Goal: Task Accomplishment & Management: Complete application form

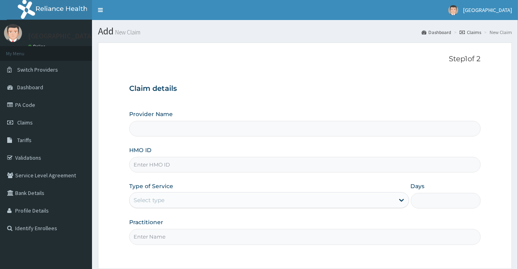
type input "[GEOGRAPHIC_DATA]"
click at [144, 166] on input "HMO ID" at bounding box center [304, 165] width 351 height 16
type input "SCY/10010/A"
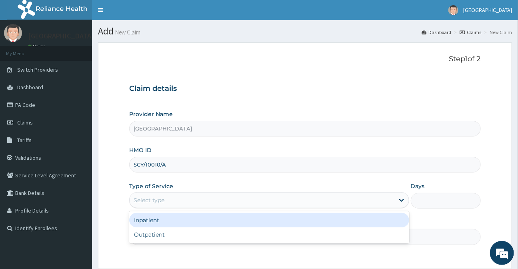
click at [183, 204] on div "Select type" at bounding box center [262, 200] width 265 height 13
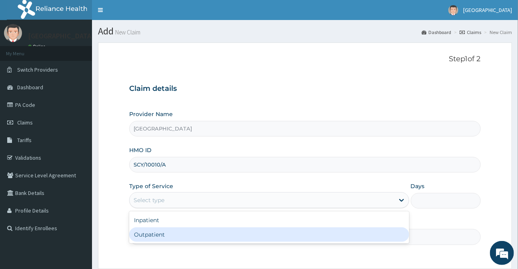
click at [154, 235] on div "Outpatient" at bounding box center [269, 234] width 280 height 14
type input "1"
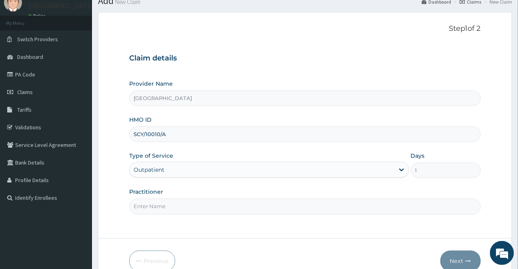
scroll to position [72, 0]
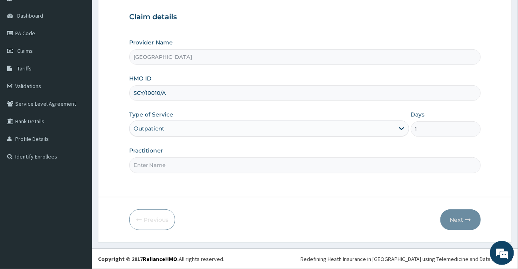
click at [167, 167] on input "Practitioner" at bounding box center [304, 165] width 351 height 16
type input "DR SUNUSI"
click at [459, 218] on button "Next" at bounding box center [461, 219] width 40 height 21
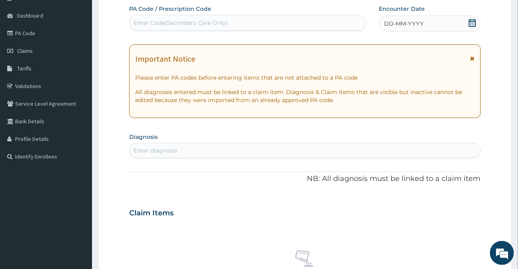
click at [474, 23] on icon at bounding box center [473, 23] width 8 height 8
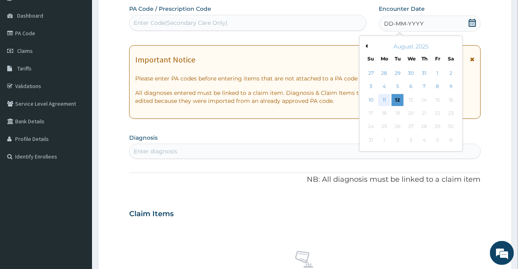
click at [383, 99] on div "11" at bounding box center [385, 100] width 12 height 12
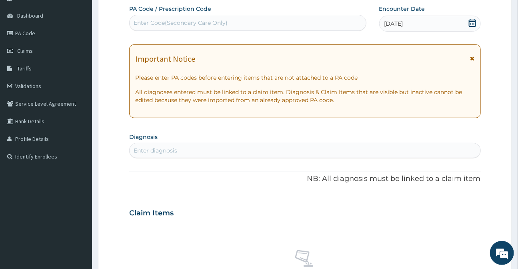
click at [474, 57] on icon at bounding box center [473, 59] width 4 height 6
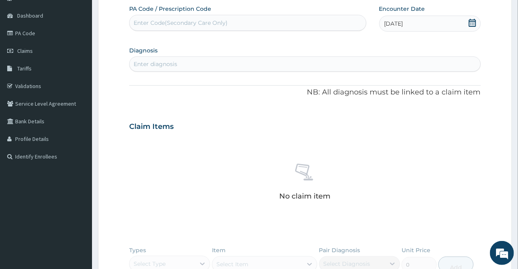
click at [155, 61] on div "Enter diagnosis" at bounding box center [156, 64] width 44 height 8
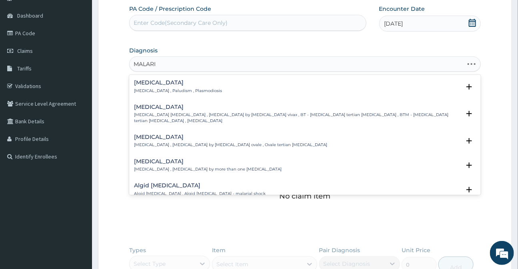
type input "MALARIA"
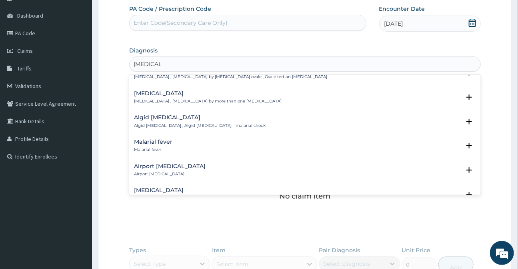
scroll to position [72, 0]
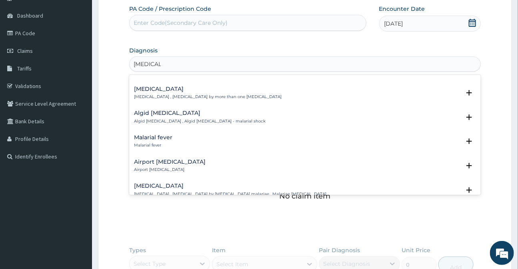
click at [156, 143] on p "Malarial fever" at bounding box center [153, 146] width 38 height 6
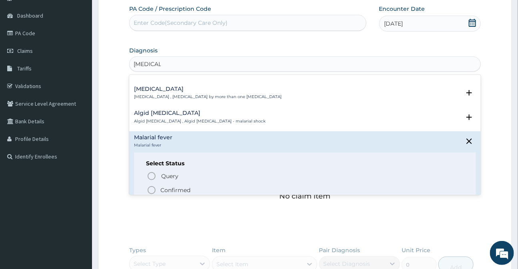
click at [151, 185] on icon "status option filled" at bounding box center [152, 190] width 10 height 10
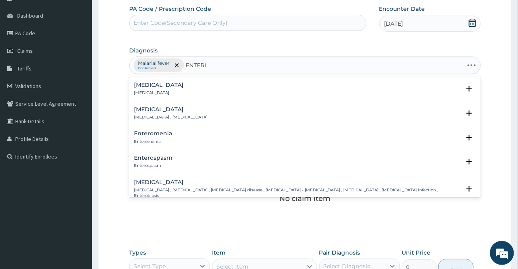
type input "ENTERIT"
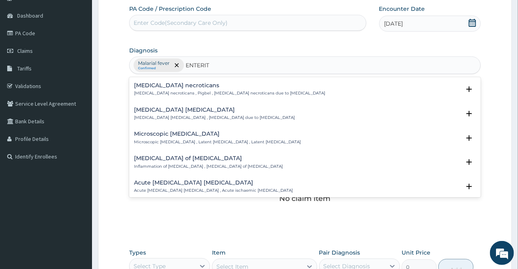
scroll to position [36, 0]
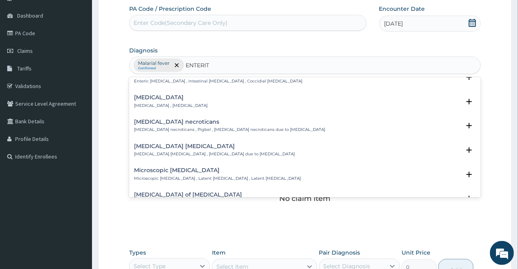
click at [178, 132] on p "Enteritis necroticans , Pigbel , Enteritis necroticans due to Clostridium perfr…" at bounding box center [229, 130] width 191 height 6
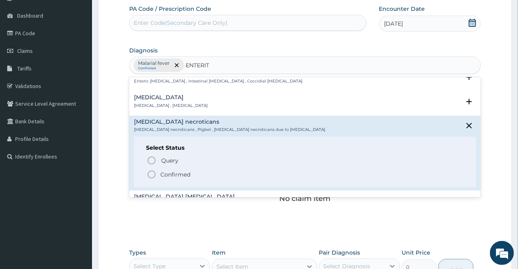
click at [153, 172] on icon "status option filled" at bounding box center [152, 175] width 10 height 10
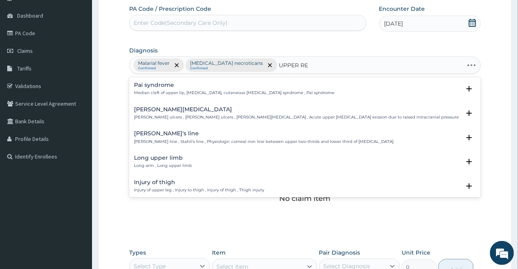
type input "UPPER RES"
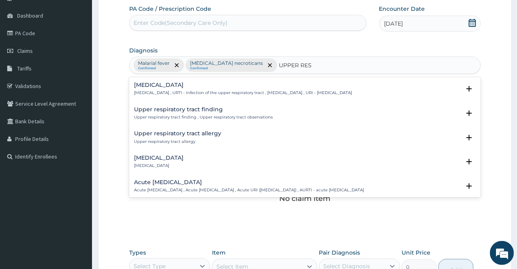
click at [206, 88] on div "Upper respiratory infection Upper respiratory infection , URTI - Infection of t…" at bounding box center [243, 89] width 218 height 14
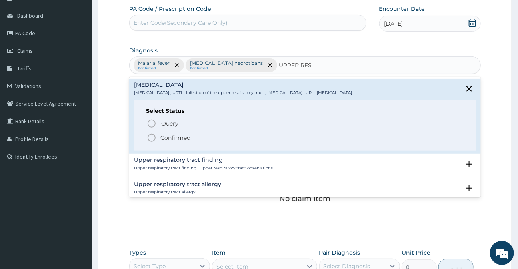
click at [152, 139] on icon "status option filled" at bounding box center [152, 138] width 10 height 10
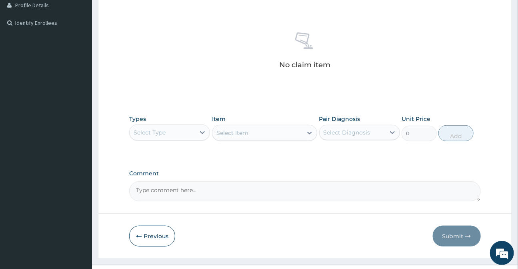
scroll to position [221, 0]
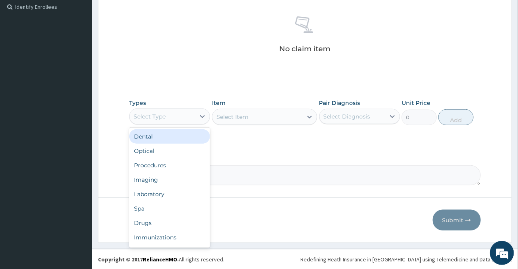
click at [166, 118] on div "Select Type" at bounding box center [163, 116] width 66 height 13
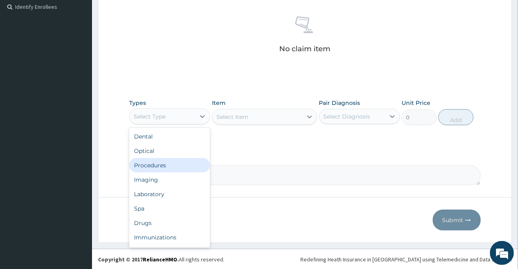
click at [167, 166] on div "Procedures" at bounding box center [169, 165] width 81 height 14
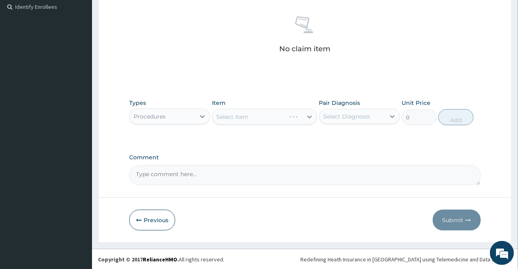
click at [233, 119] on div "Select Item" at bounding box center [264, 117] width 105 height 16
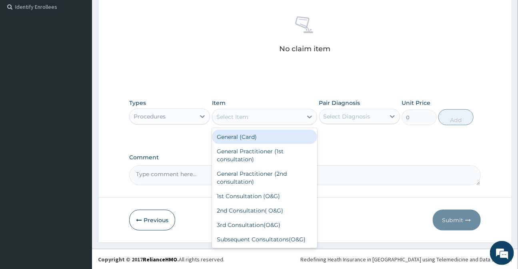
click at [230, 120] on div "Select Item" at bounding box center [258, 116] width 90 height 13
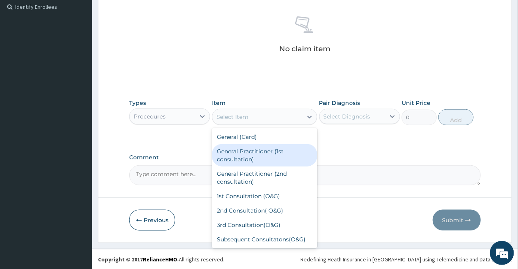
click at [237, 161] on div "General Practitioner (1st consultation)" at bounding box center [264, 155] width 105 height 22
type input "3000"
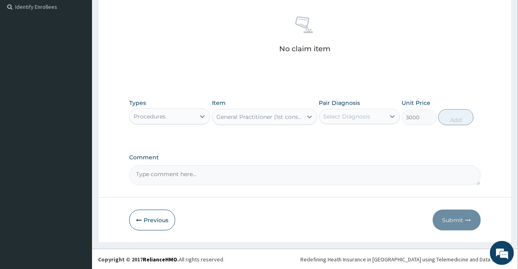
click at [349, 118] on div "Select Diagnosis" at bounding box center [347, 116] width 47 height 8
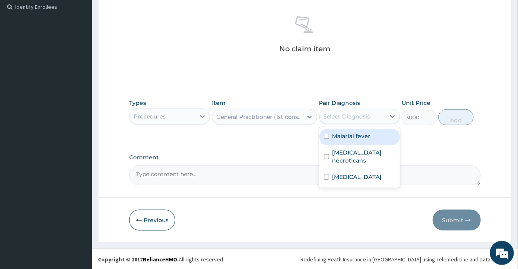
click at [342, 138] on label "Malarial fever" at bounding box center [352, 136] width 38 height 8
checkbox input "true"
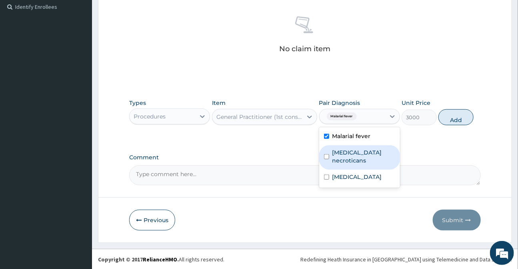
click at [343, 148] on div "Enteritis necroticans" at bounding box center [359, 157] width 81 height 24
checkbox input "true"
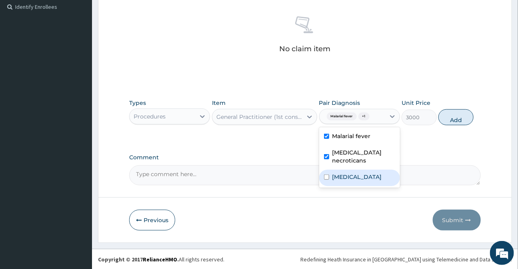
click at [347, 173] on label "Upper respiratory infection" at bounding box center [358, 177] width 50 height 8
checkbox input "true"
click at [452, 119] on button "Add" at bounding box center [456, 117] width 35 height 16
type input "0"
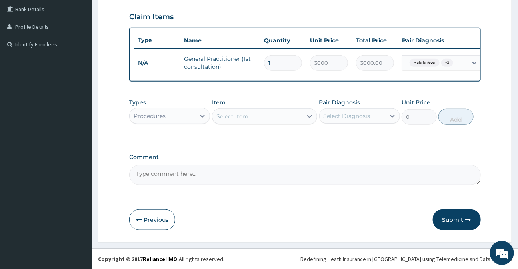
scroll to position [189, 0]
click at [171, 117] on div "Procedures" at bounding box center [163, 116] width 66 height 13
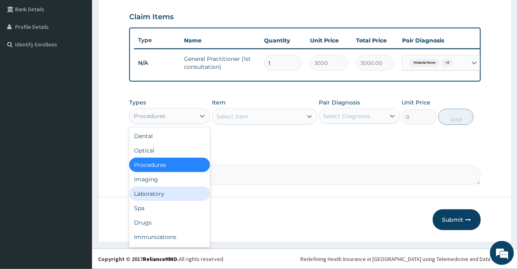
click at [167, 194] on div "Laboratory" at bounding box center [169, 194] width 81 height 14
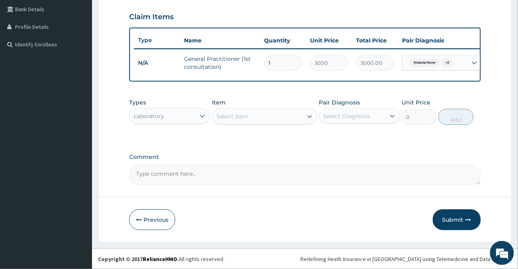
click at [247, 120] on div "Select Item" at bounding box center [233, 116] width 32 height 8
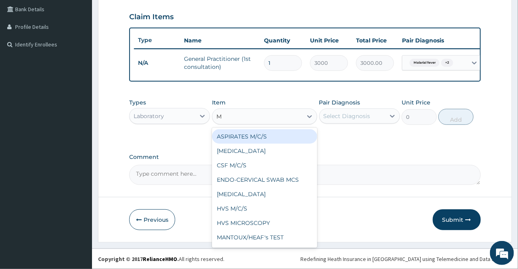
type input "MP"
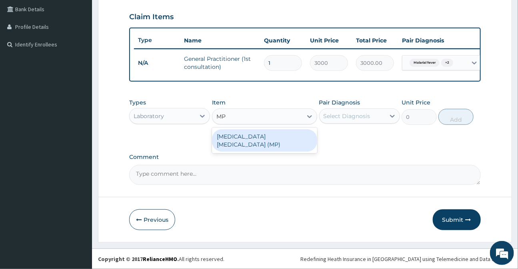
click at [236, 140] on div "MALARIA PARASITE (MP)" at bounding box center [264, 140] width 105 height 22
type input "1400"
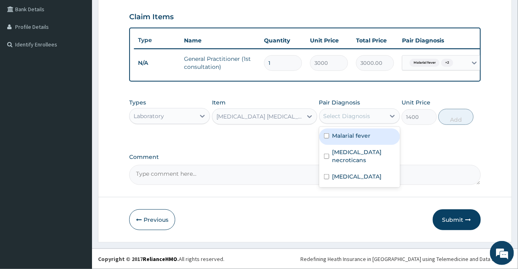
click at [340, 115] on div "Select Diagnosis" at bounding box center [347, 116] width 47 height 8
click at [340, 139] on label "Malarial fever" at bounding box center [352, 136] width 38 height 8
checkbox input "true"
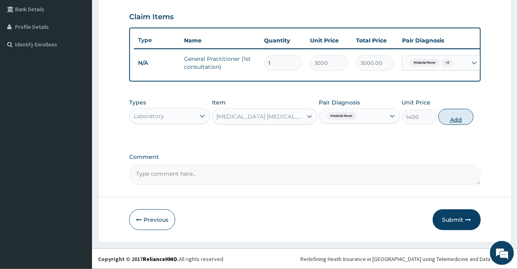
click at [451, 123] on button "Add" at bounding box center [456, 117] width 35 height 16
type input "0"
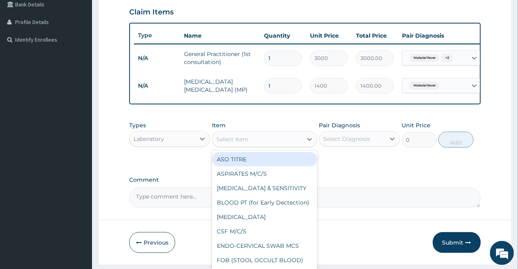
click at [231, 143] on div "Select Item" at bounding box center [233, 139] width 32 height 8
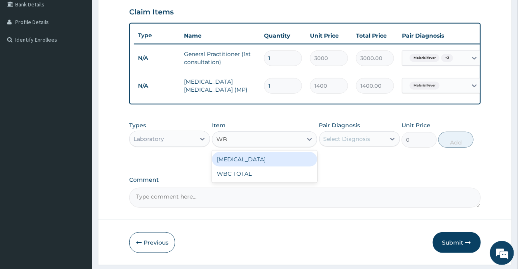
type input "WBC"
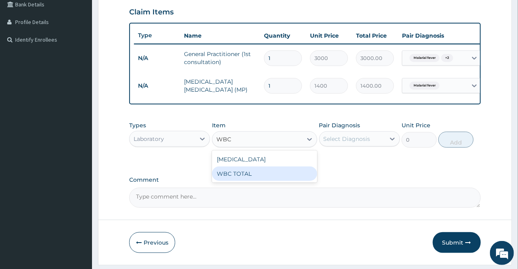
click at [249, 181] on div "WBC TOTAL" at bounding box center [264, 174] width 105 height 14
type input "1600"
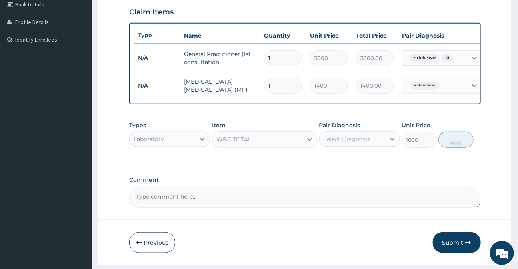
click at [344, 143] on div "Select Diagnosis" at bounding box center [347, 139] width 47 height 8
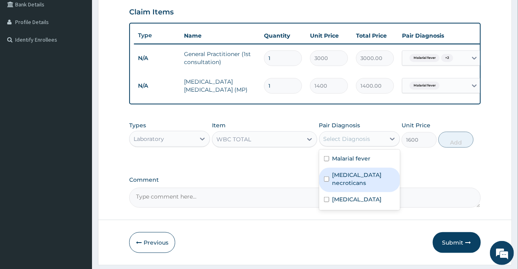
click at [340, 179] on label "Enteritis necroticans" at bounding box center [364, 179] width 63 height 16
checkbox input "true"
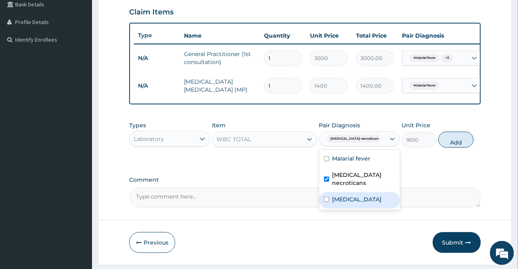
click at [349, 200] on label "Upper respiratory infection" at bounding box center [358, 199] width 50 height 8
checkbox input "true"
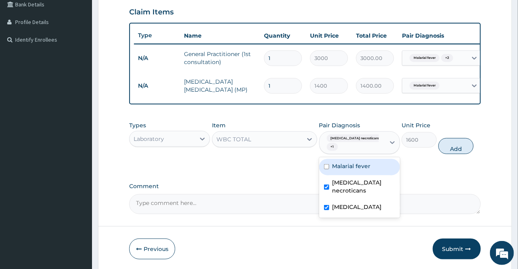
click at [454, 153] on button "Add" at bounding box center [456, 146] width 35 height 16
type input "0"
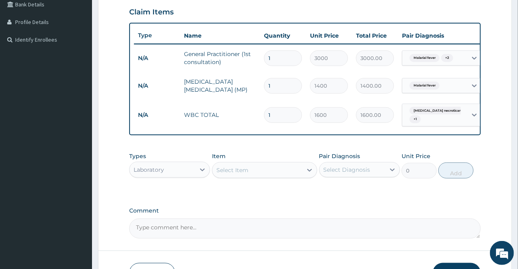
click at [164, 176] on div "Laboratory" at bounding box center [163, 169] width 66 height 13
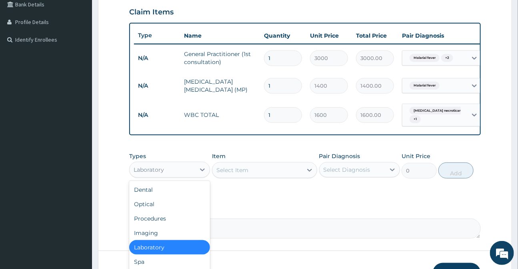
scroll to position [27, 0]
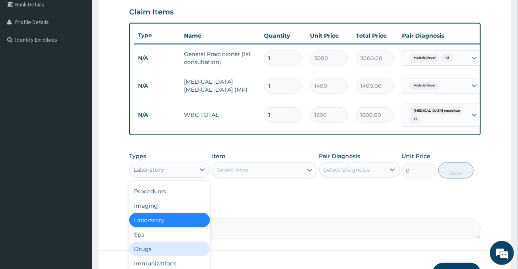
click at [150, 253] on div "Drugs" at bounding box center [169, 249] width 81 height 14
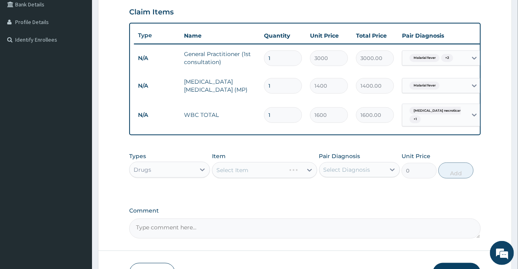
click at [250, 175] on div "Select Item" at bounding box center [264, 170] width 105 height 16
click at [250, 176] on div "Select Item" at bounding box center [264, 170] width 105 height 16
click at [233, 174] on div "Select Item" at bounding box center [233, 170] width 32 height 8
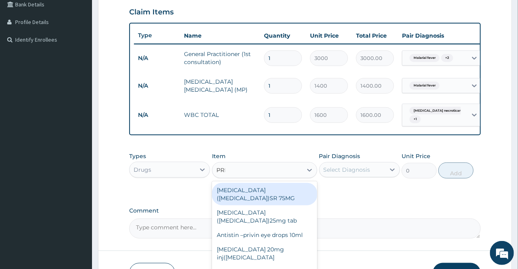
type input "PRED"
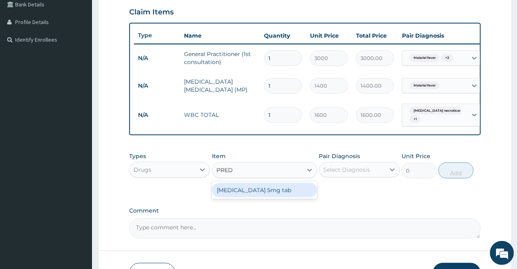
click at [244, 195] on div "Prednisolone 5mg tab" at bounding box center [264, 190] width 105 height 14
type input "7"
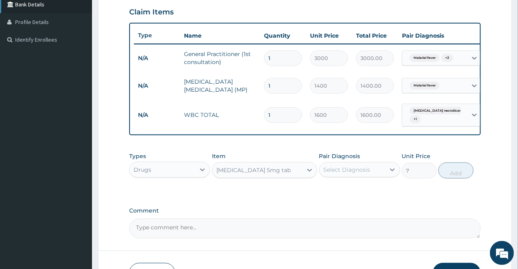
type input ","
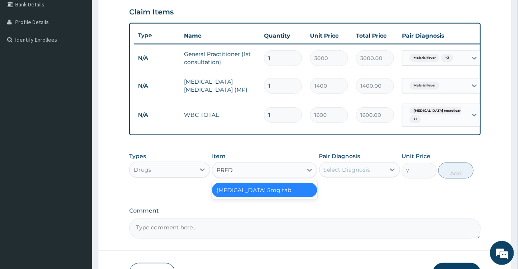
type input "PREDN"
click at [251, 196] on div "Prednisolone 5mg tab" at bounding box center [264, 190] width 105 height 14
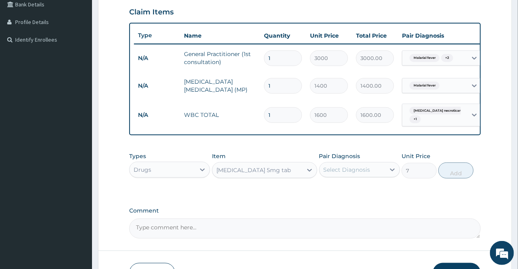
click at [363, 176] on div "Select Diagnosis" at bounding box center [353, 169] width 66 height 13
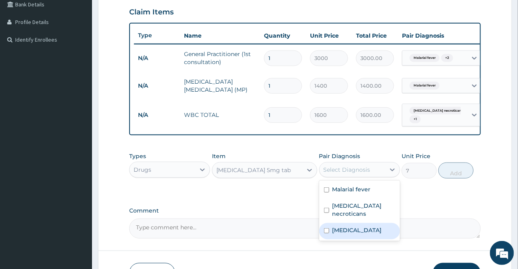
click at [369, 228] on label "Upper respiratory infection" at bounding box center [358, 230] width 50 height 8
checkbox input "true"
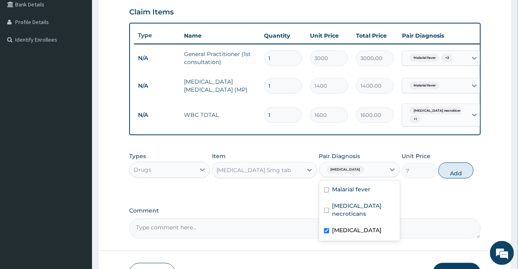
drag, startPoint x: 454, startPoint y: 177, endPoint x: 436, endPoint y: 177, distance: 17.2
click at [454, 177] on button "Add" at bounding box center [456, 171] width 35 height 16
type input "0"
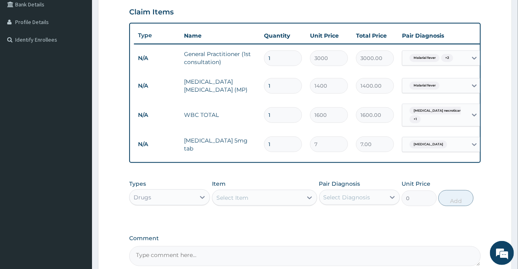
type input "0.00"
type input "2"
type input "14.00"
type input "20"
type input "140.00"
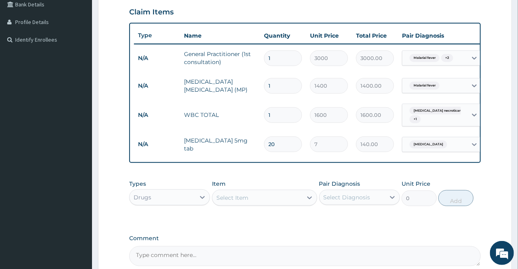
type input "20"
click at [267, 203] on div "Select Item" at bounding box center [258, 197] width 90 height 13
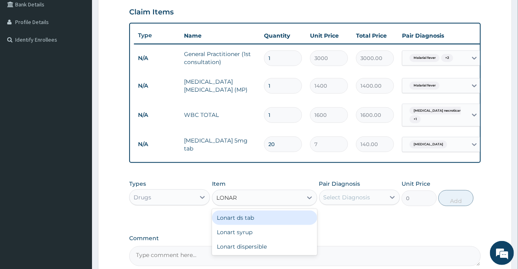
type input "LONART"
click at [269, 223] on div "Lonart ds tab" at bounding box center [264, 218] width 105 height 14
type input "900"
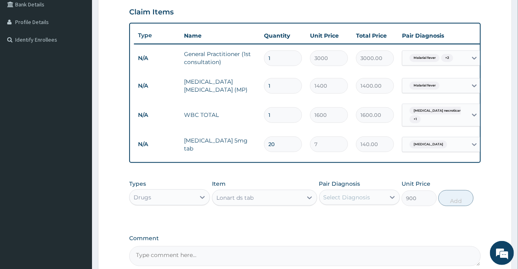
click at [352, 201] on div "Select Diagnosis" at bounding box center [347, 197] width 47 height 8
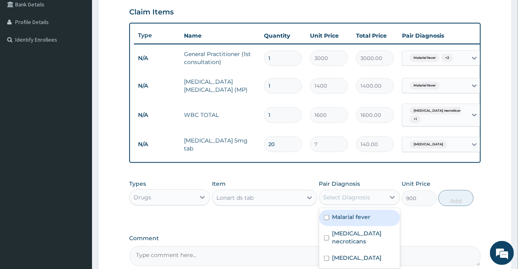
click at [352, 221] on label "Malarial fever" at bounding box center [352, 217] width 38 height 8
checkbox input "true"
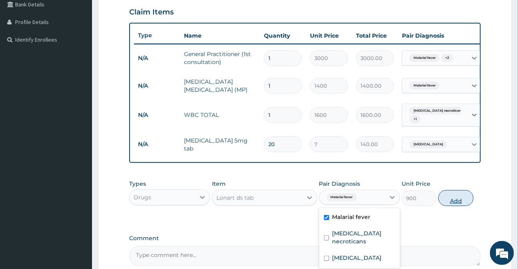
click at [458, 201] on button "Add" at bounding box center [456, 198] width 35 height 16
type input "0"
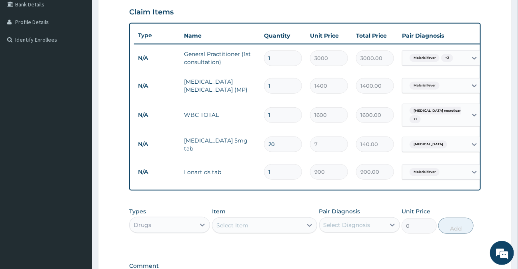
type input "0.00"
type input "6"
type input "5400.00"
type input "6"
click at [243, 229] on div "Select Item" at bounding box center [233, 225] width 32 height 8
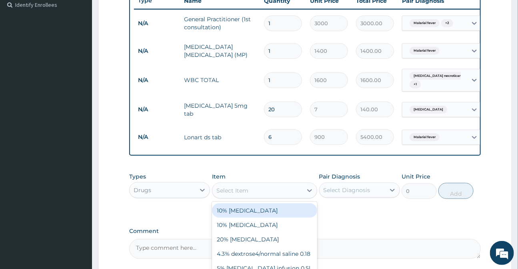
scroll to position [298, 0]
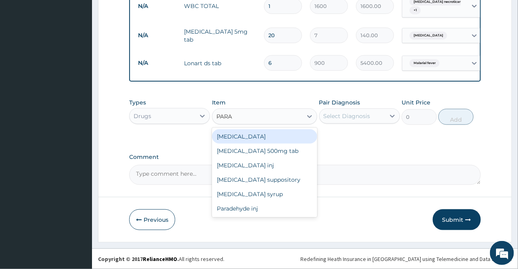
type input "PARAC"
click at [277, 143] on div "Paracetamol 500mg tab" at bounding box center [264, 136] width 105 height 14
type input "20"
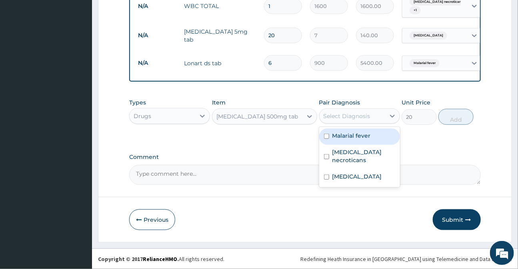
click at [353, 122] on div "Select Diagnosis" at bounding box center [353, 116] width 66 height 13
click at [350, 140] on label "Malarial fever" at bounding box center [352, 136] width 38 height 8
checkbox input "true"
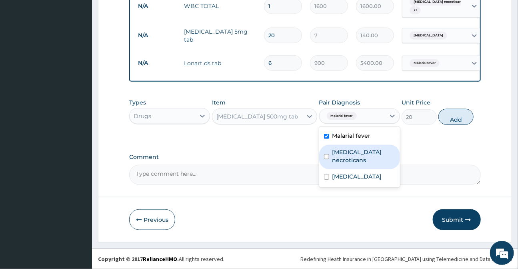
click at [353, 160] on label "Enteritis necroticans" at bounding box center [364, 156] width 63 height 16
checkbox input "true"
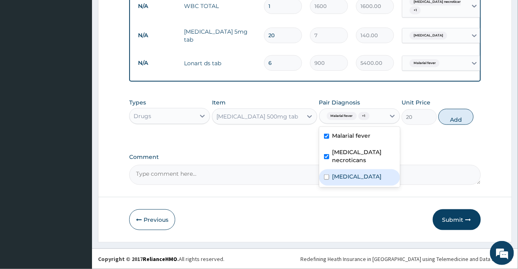
click at [357, 176] on label "Upper respiratory infection" at bounding box center [358, 177] width 50 height 8
checkbox input "true"
click at [450, 125] on button "Add" at bounding box center [456, 117] width 35 height 16
type input "0"
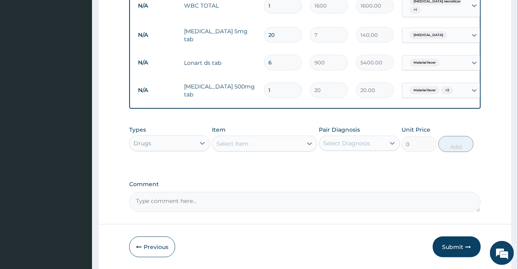
type input "12"
type input "240.00"
type input "12"
click at [231, 148] on div "Select Item" at bounding box center [233, 144] width 32 height 8
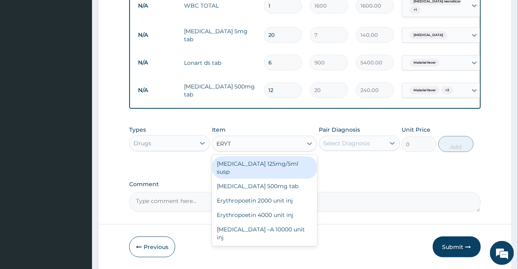
type input "ERYTH"
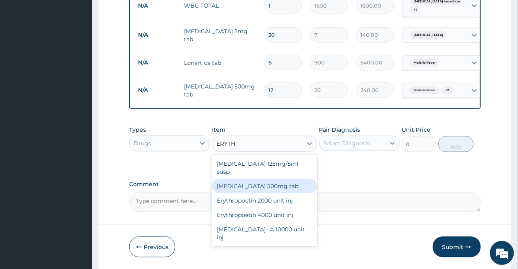
drag, startPoint x: 263, startPoint y: 181, endPoint x: 288, endPoint y: 179, distance: 24.9
click at [263, 181] on div "Erythromycin 500mg tab" at bounding box center [264, 186] width 105 height 14
type input "100"
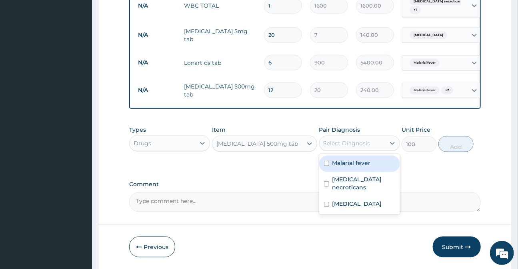
click at [379, 148] on div "Select Diagnosis" at bounding box center [353, 143] width 66 height 13
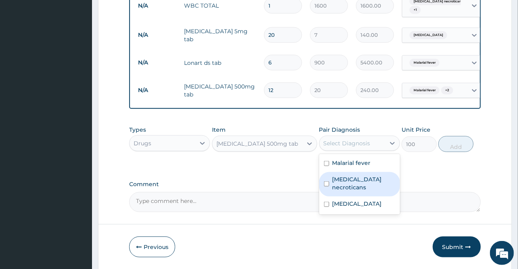
click at [345, 186] on label "Enteritis necroticans" at bounding box center [364, 183] width 63 height 16
checkbox input "true"
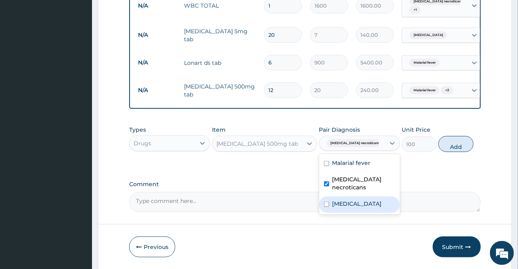
click at [345, 206] on label "Upper respiratory infection" at bounding box center [358, 204] width 50 height 8
checkbox input "true"
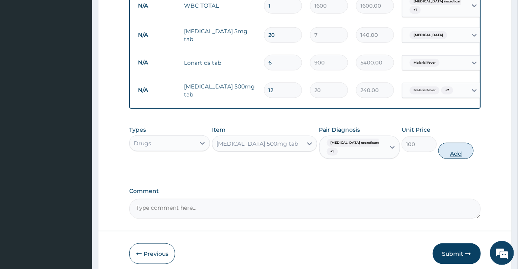
click at [467, 159] on button "Add" at bounding box center [456, 151] width 35 height 16
type input "0"
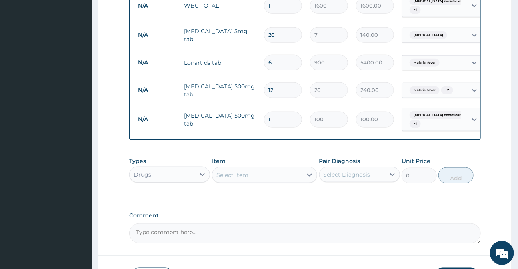
type input "10"
type input "1000.00"
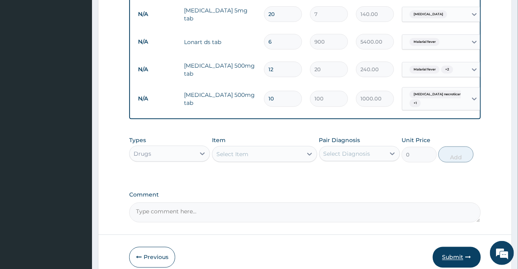
scroll to position [361, 0]
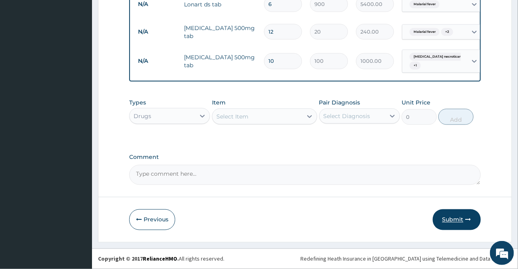
type input "10"
click at [449, 221] on button "Submit" at bounding box center [457, 219] width 48 height 21
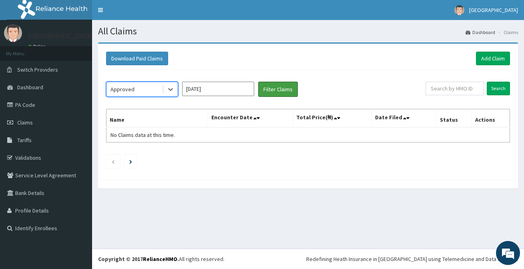
click at [280, 82] on button "Filter Claims" at bounding box center [278, 89] width 40 height 15
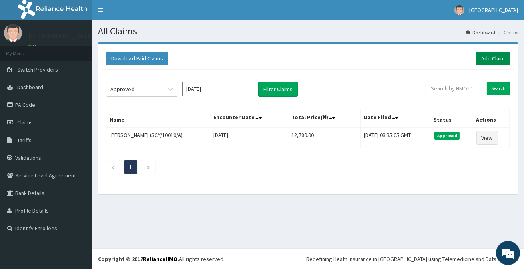
click at [498, 58] on link "Add Claim" at bounding box center [493, 59] width 34 height 14
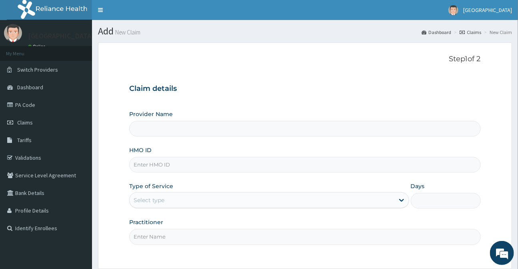
click at [144, 165] on input "HMO ID" at bounding box center [304, 165] width 351 height 16
type input "[GEOGRAPHIC_DATA]"
type input "NPM/10544/A"
click at [245, 204] on div "Select type" at bounding box center [262, 200] width 265 height 13
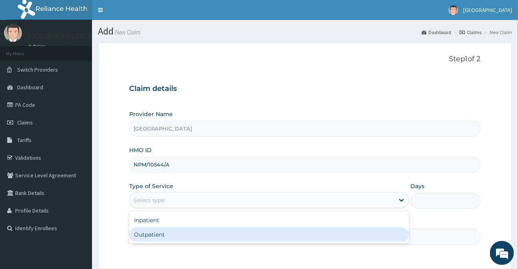
click at [155, 237] on div "Outpatient" at bounding box center [269, 234] width 280 height 14
type input "1"
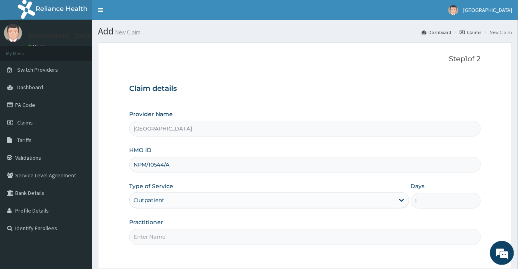
click at [186, 233] on input "Practitioner" at bounding box center [304, 237] width 351 height 16
type input "DR SUNUSI"
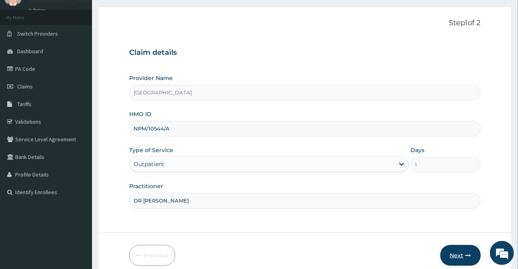
click at [452, 255] on button "Next" at bounding box center [461, 255] width 40 height 21
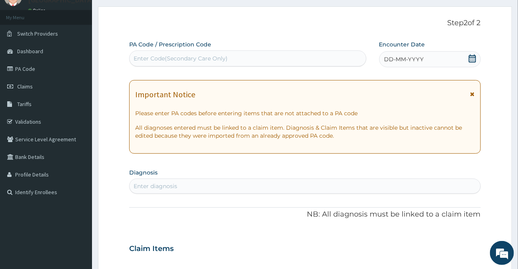
click at [474, 59] on icon at bounding box center [473, 58] width 8 height 8
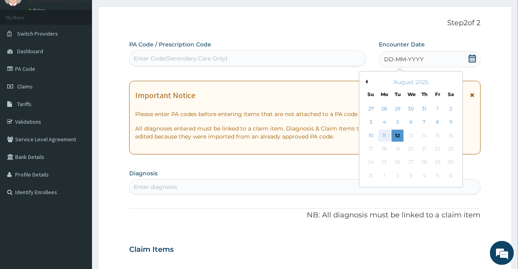
click at [381, 135] on div "11" at bounding box center [385, 136] width 12 height 12
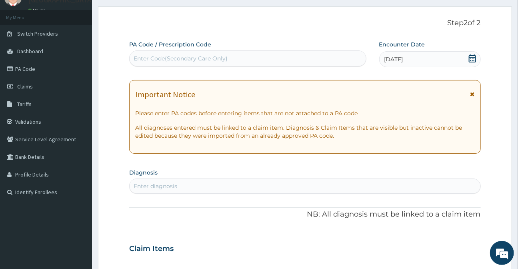
click at [472, 93] on icon at bounding box center [473, 94] width 4 height 6
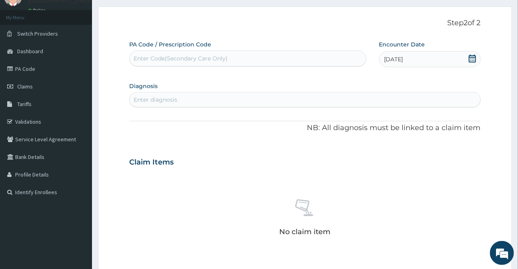
click at [156, 100] on div "Enter diagnosis" at bounding box center [156, 100] width 44 height 8
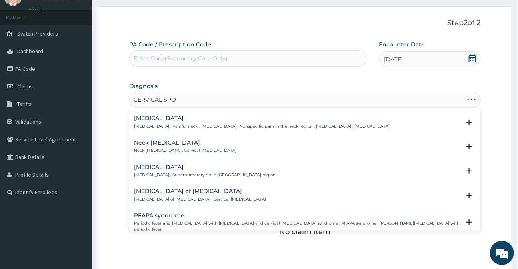
type input "CERVICAL SPON"
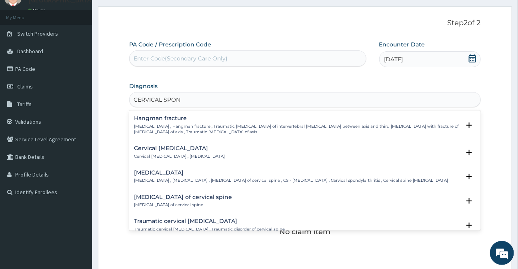
click at [159, 176] on div "Cervical spondylosis Cervical spondylosis , Cervical osteoarthritis , Osteoarth…" at bounding box center [291, 177] width 314 height 14
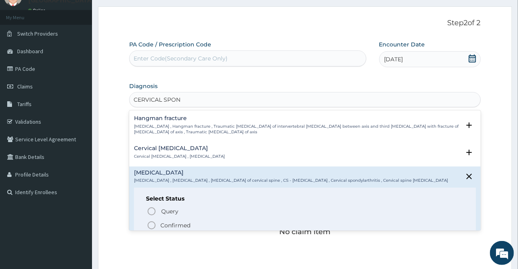
click at [153, 226] on icon "status option filled" at bounding box center [152, 226] width 10 height 10
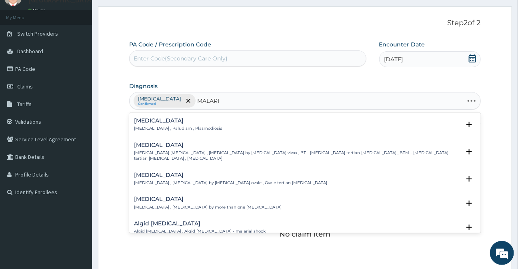
type input "MALARIA"
click at [144, 128] on p "Malaria , Paludism , Plasmodiosis" at bounding box center [178, 129] width 88 height 6
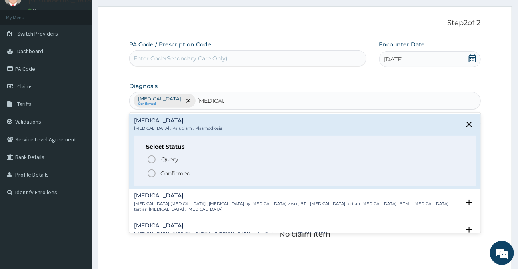
click at [149, 174] on icon "status option filled" at bounding box center [152, 174] width 10 height 10
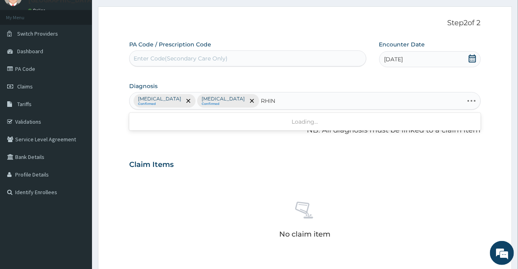
type input "RHINI"
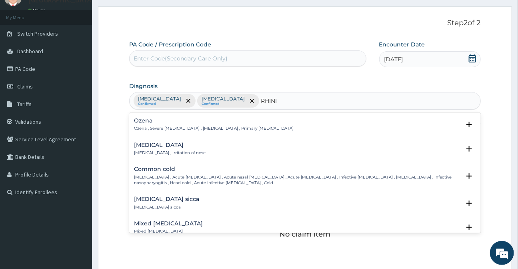
click at [148, 148] on div "Rhinitis Rhinitis , Irritation of nose" at bounding box center [170, 149] width 72 height 14
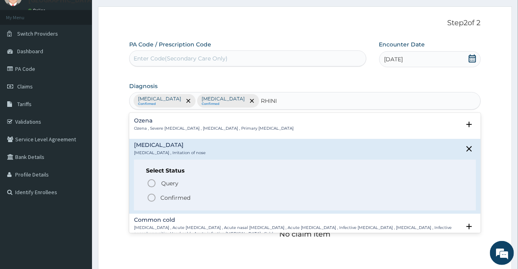
click at [152, 196] on icon "status option filled" at bounding box center [152, 198] width 10 height 10
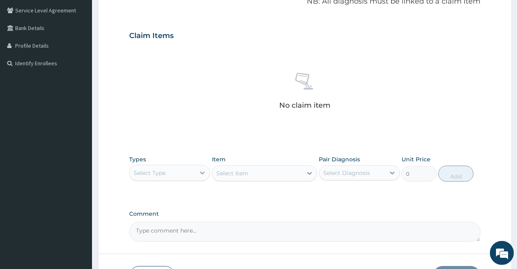
scroll to position [182, 0]
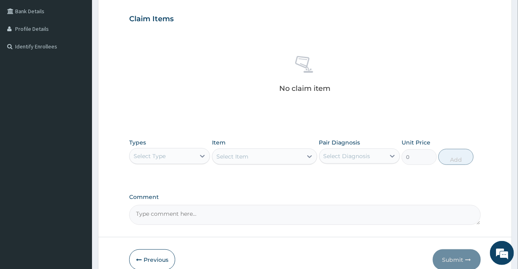
click at [177, 160] on div "Select Type" at bounding box center [163, 156] width 66 height 13
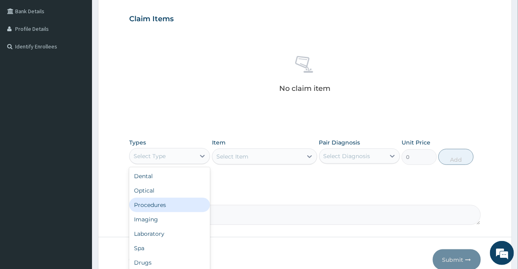
click at [159, 203] on div "Procedures" at bounding box center [169, 205] width 81 height 14
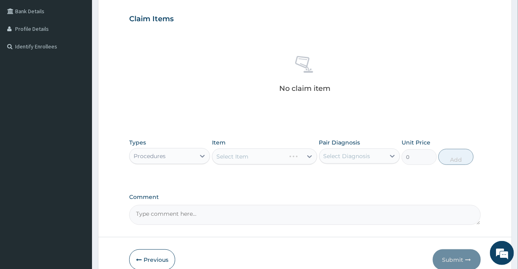
click at [225, 156] on div "Select Item" at bounding box center [264, 157] width 105 height 16
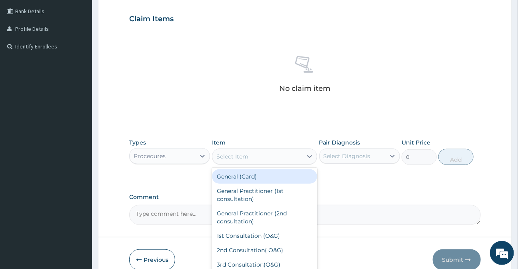
click at [237, 160] on div "Select Item" at bounding box center [258, 156] width 90 height 13
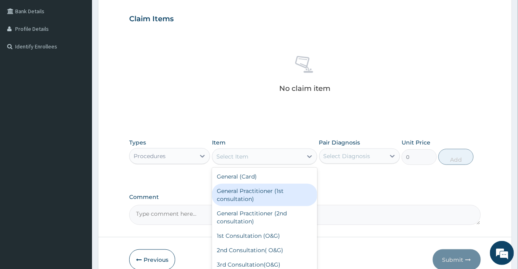
click at [241, 193] on div "General Practitioner (1st consultation)" at bounding box center [264, 195] width 105 height 22
type input "3000"
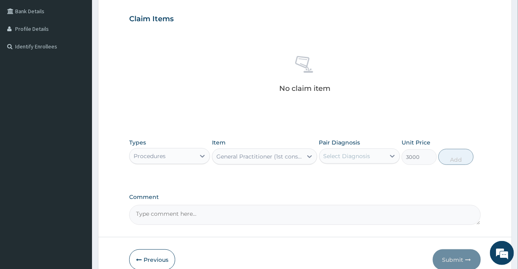
click at [331, 158] on div "Select Diagnosis" at bounding box center [347, 156] width 47 height 8
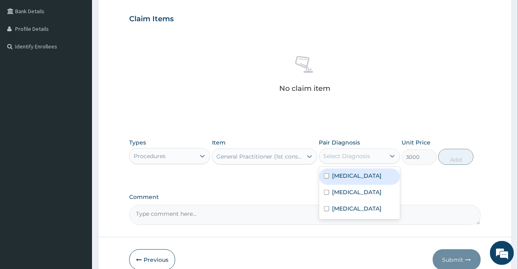
click at [336, 172] on label "Cervical spondylosis" at bounding box center [358, 176] width 50 height 8
checkbox input "true"
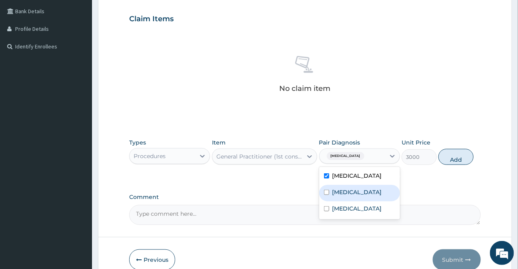
click at [338, 195] on label "Malaria" at bounding box center [358, 192] width 50 height 8
checkbox input "true"
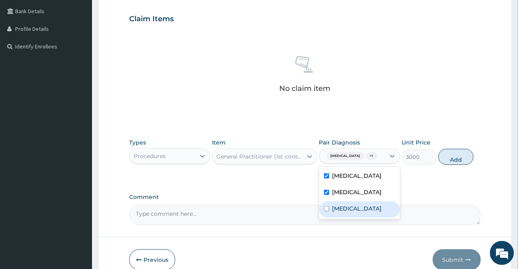
click at [338, 218] on div "Rhinitis" at bounding box center [359, 209] width 81 height 16
checkbox input "true"
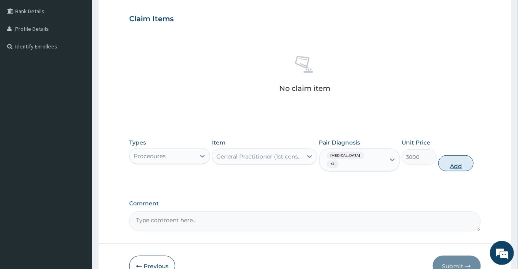
click at [458, 168] on button "Add" at bounding box center [456, 163] width 35 height 16
type input "0"
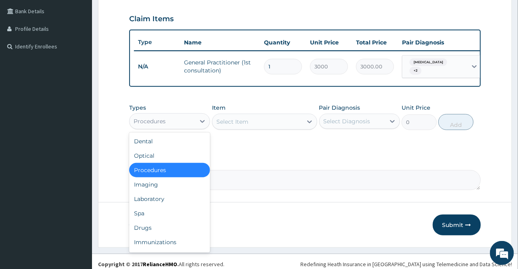
click at [173, 128] on div "Procedures" at bounding box center [163, 121] width 66 height 13
click at [147, 231] on div "Drugs" at bounding box center [169, 228] width 81 height 14
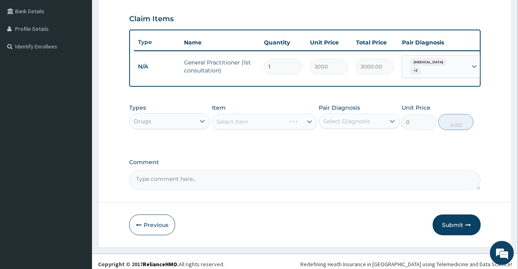
click at [230, 128] on div "Select Item" at bounding box center [264, 122] width 105 height 16
click at [230, 126] on div "Select Item" at bounding box center [233, 122] width 32 height 8
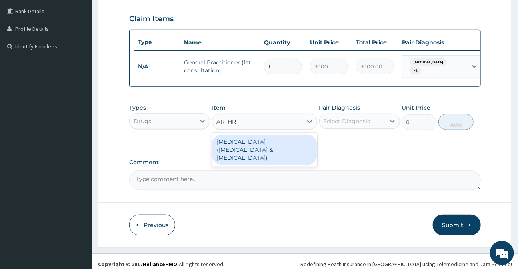
type input "ARTH"
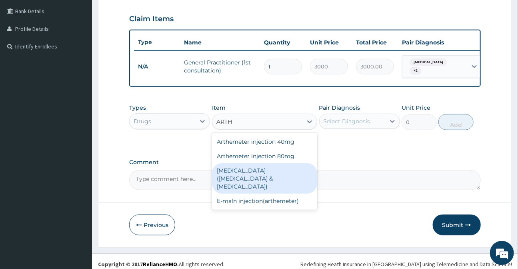
click at [236, 184] on div "Arthrotec(diclofenac &misoprostol)" at bounding box center [264, 178] width 105 height 30
type input "150"
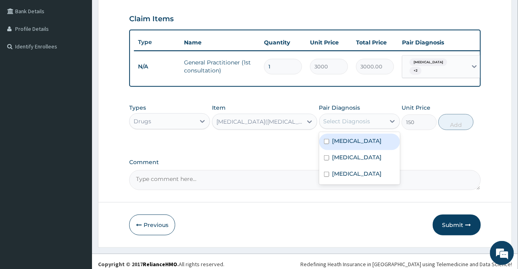
click at [361, 124] on div "Select Diagnosis" at bounding box center [347, 121] width 47 height 8
click at [355, 145] on label "Cervical spondylosis" at bounding box center [358, 141] width 50 height 8
checkbox input "true"
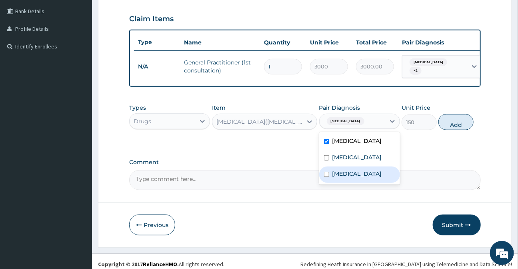
click at [357, 180] on div "Rhinitis" at bounding box center [359, 175] width 81 height 16
checkbox input "true"
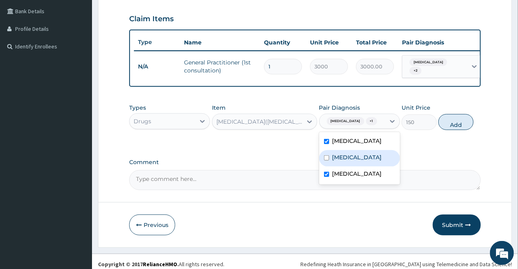
click at [355, 164] on div "Malaria" at bounding box center [359, 158] width 81 height 16
checkbox input "true"
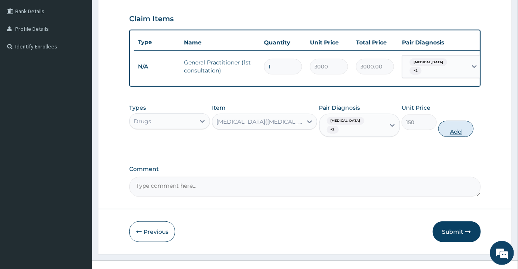
click at [460, 132] on button "Add" at bounding box center [456, 129] width 35 height 16
type input "0"
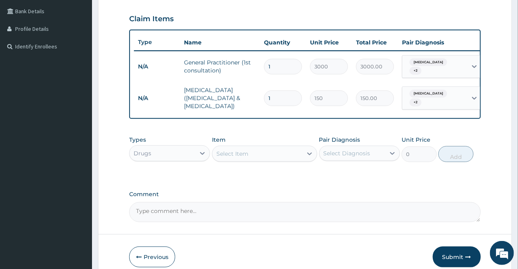
type input "0.00"
type input "6"
type input "900.00"
type input "6"
click at [232, 160] on div "Select Item" at bounding box center [258, 153] width 90 height 13
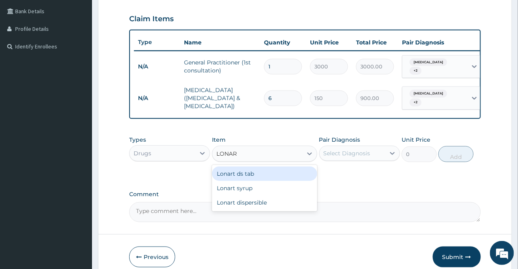
type input "LONART"
click at [264, 175] on div "Lonart ds tab" at bounding box center [264, 174] width 105 height 14
type input "900"
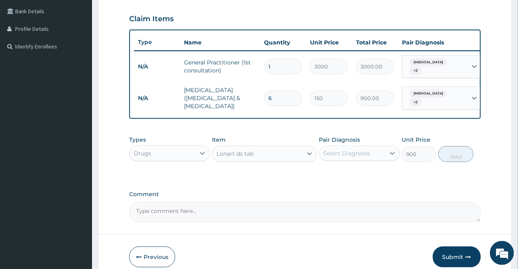
click at [352, 157] on div "Select Diagnosis" at bounding box center [347, 153] width 47 height 8
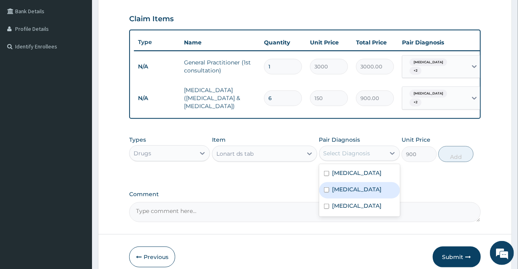
click at [341, 193] on label "Malaria" at bounding box center [358, 189] width 50 height 8
checkbox input "true"
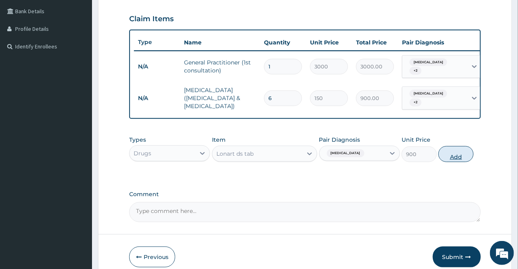
click at [464, 157] on button "Add" at bounding box center [456, 154] width 35 height 16
type input "0"
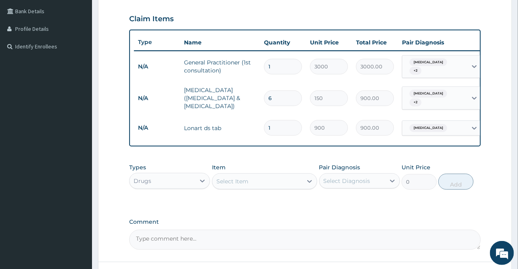
type input "0.00"
type input "6"
type input "5400.00"
type input "6"
click at [249, 188] on div "Select Item" at bounding box center [258, 181] width 90 height 13
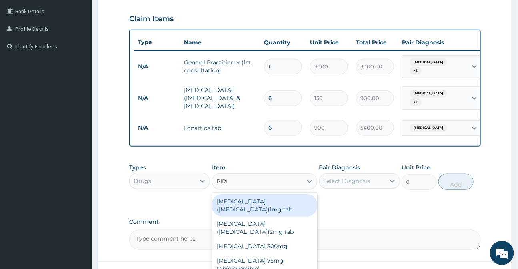
type input "PIRIT"
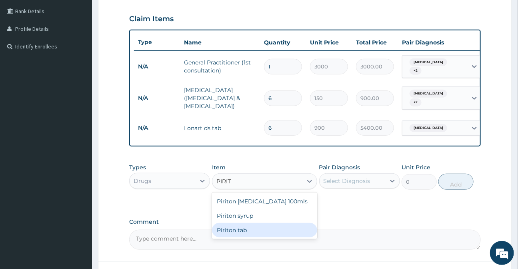
click at [257, 237] on div "Piriton tab" at bounding box center [264, 230] width 105 height 14
type input "20"
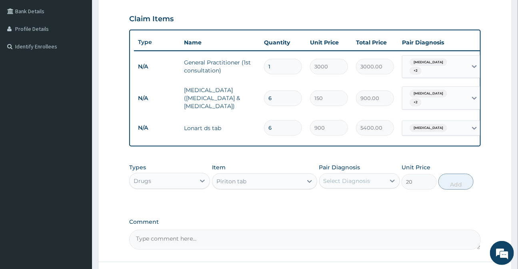
click at [328, 185] on div "Select Diagnosis" at bounding box center [347, 181] width 47 height 8
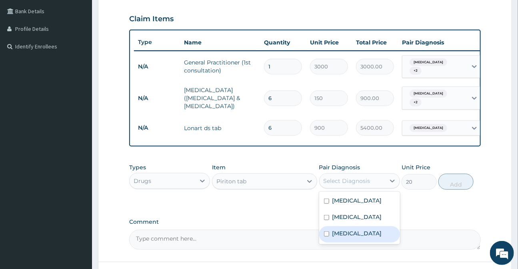
click at [352, 237] on label "Rhinitis" at bounding box center [358, 233] width 50 height 8
checkbox input "true"
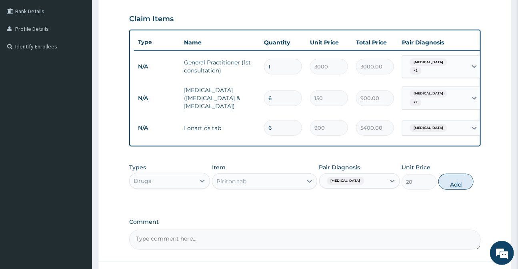
click at [449, 189] on button "Add" at bounding box center [456, 182] width 35 height 16
type input "0"
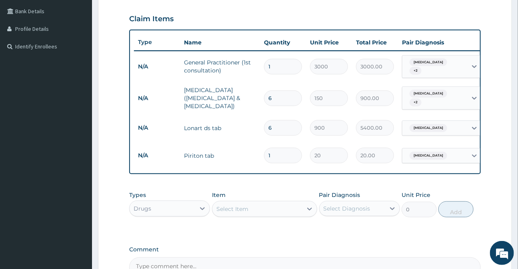
type input "0.00"
type input "5"
type input "100.00"
type input "5"
click at [231, 213] on div "Select Item" at bounding box center [233, 209] width 32 height 8
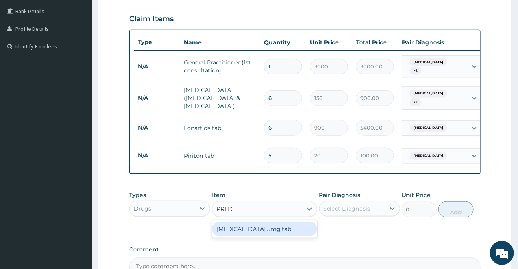
type input "PREDN"
drag, startPoint x: 228, startPoint y: 233, endPoint x: 352, endPoint y: 216, distance: 124.8
click at [229, 233] on div "Prednisolone 5mg tab" at bounding box center [264, 229] width 105 height 14
type input "7"
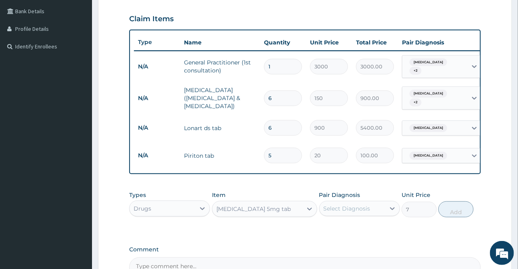
click at [356, 213] on div "Select Diagnosis" at bounding box center [347, 209] width 47 height 8
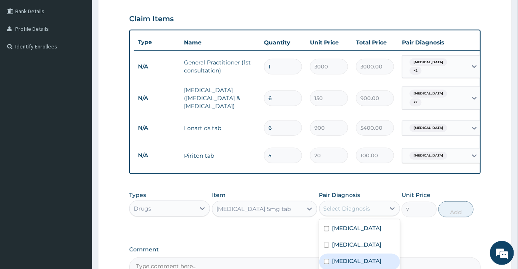
click at [360, 263] on div "Rhinitis" at bounding box center [359, 262] width 81 height 16
checkbox input "true"
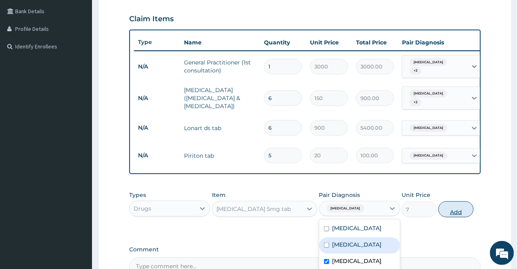
click at [451, 215] on button "Add" at bounding box center [456, 209] width 35 height 16
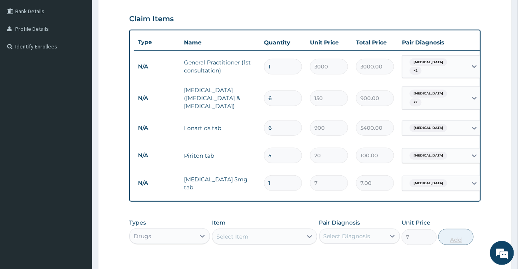
type input "0"
type input "0.00"
type input "8"
type input "56.00"
type input "0.00"
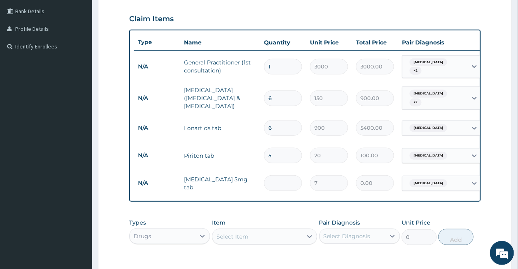
type input "5"
type input "35.00"
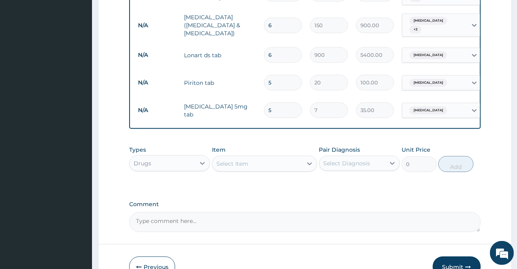
scroll to position [306, 0]
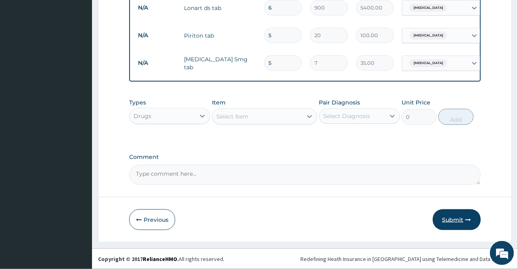
type input "5"
click at [461, 220] on button "Submit" at bounding box center [457, 219] width 48 height 21
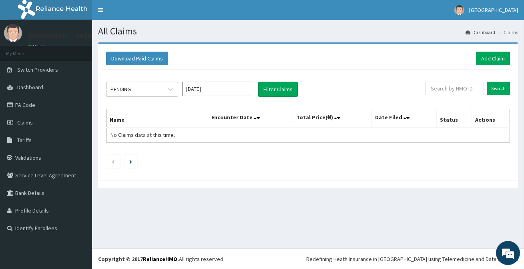
click at [147, 89] on div "PENDING" at bounding box center [134, 89] width 56 height 13
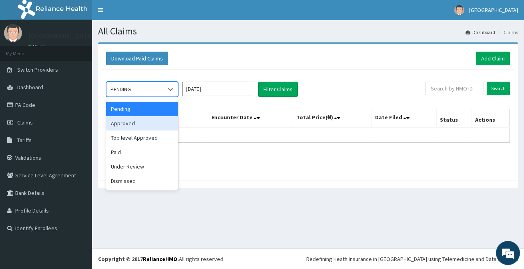
click at [135, 124] on div "Approved" at bounding box center [142, 123] width 72 height 14
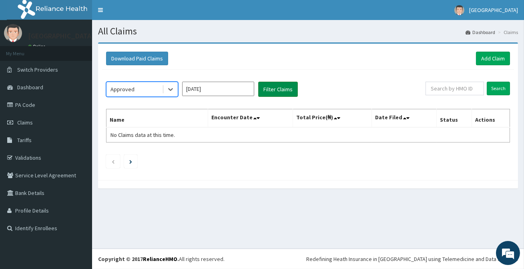
click at [285, 91] on button "Filter Claims" at bounding box center [278, 89] width 40 height 15
